Goal: Submit feedback/report problem: Submit feedback/report problem

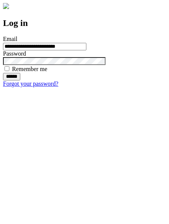
type input "**********"
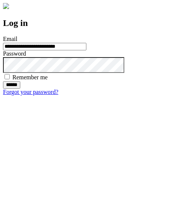
click at [20, 89] on input "******" at bounding box center [11, 85] width 17 height 8
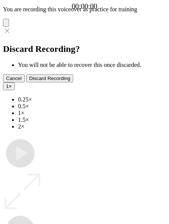
type input "**********"
